Goal: Task Accomplishment & Management: Manage account settings

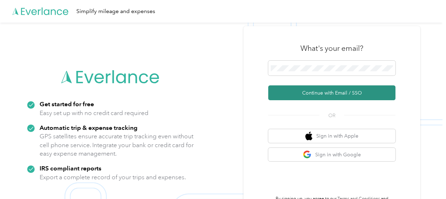
click at [307, 95] on button "Continue with Email / SSO" at bounding box center [331, 92] width 127 height 15
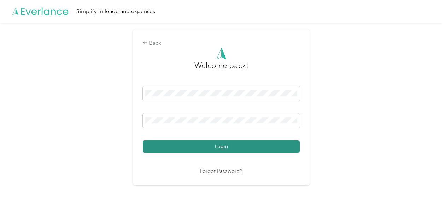
click at [225, 147] on button "Login" at bounding box center [221, 147] width 157 height 12
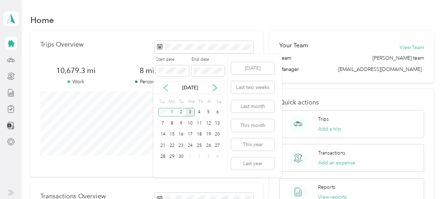
click at [165, 88] on icon at bounding box center [165, 87] width 7 height 7
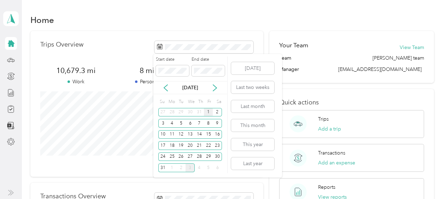
click at [208, 111] on div "1" at bounding box center [208, 112] width 9 height 9
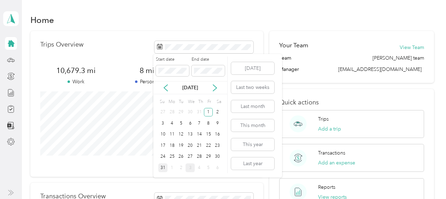
click at [162, 165] on div "31" at bounding box center [162, 167] width 9 height 9
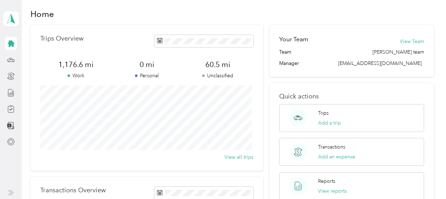
scroll to position [2, 0]
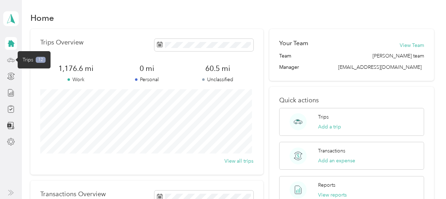
click at [11, 62] on icon at bounding box center [11, 60] width 8 height 8
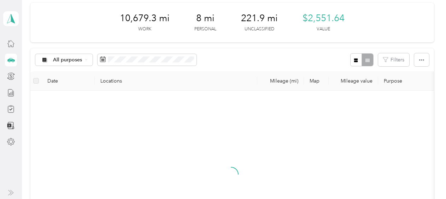
scroll to position [28, 0]
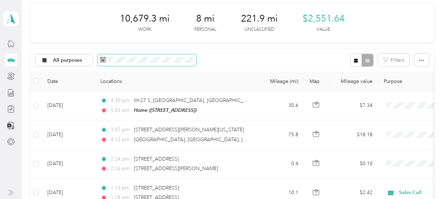
click at [101, 60] on icon at bounding box center [103, 60] width 6 height 6
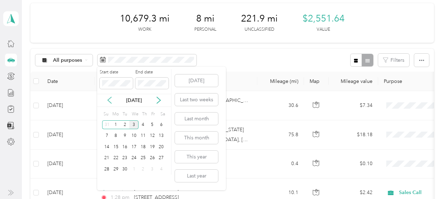
click at [108, 100] on icon at bounding box center [110, 100] width 4 height 6
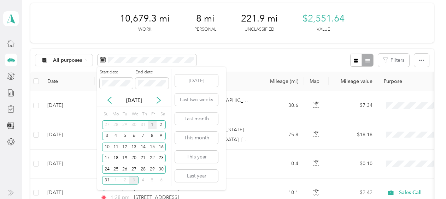
click at [152, 124] on div "1" at bounding box center [152, 124] width 9 height 9
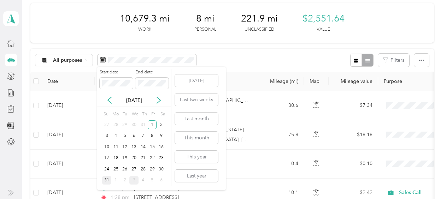
click at [106, 179] on div "31" at bounding box center [106, 180] width 9 height 9
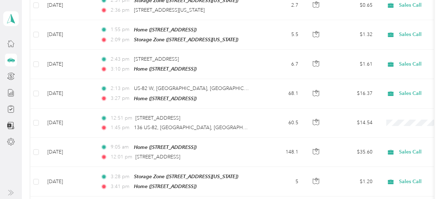
scroll to position [418, 0]
